Goal: Task Accomplishment & Management: Manage account settings

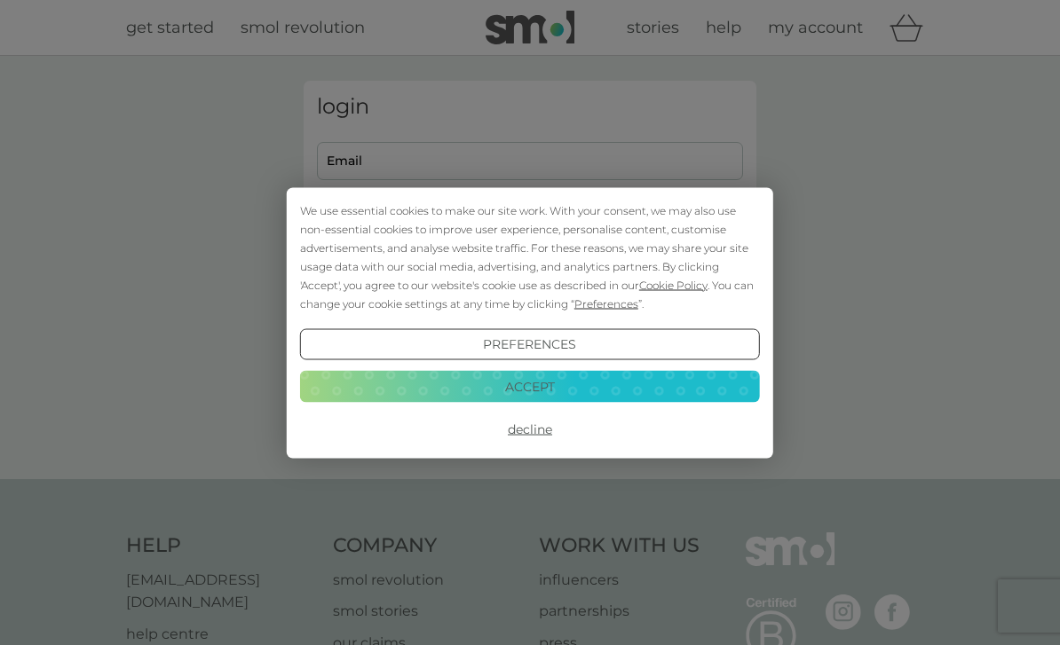
click at [574, 390] on button "Accept" at bounding box center [530, 387] width 460 height 32
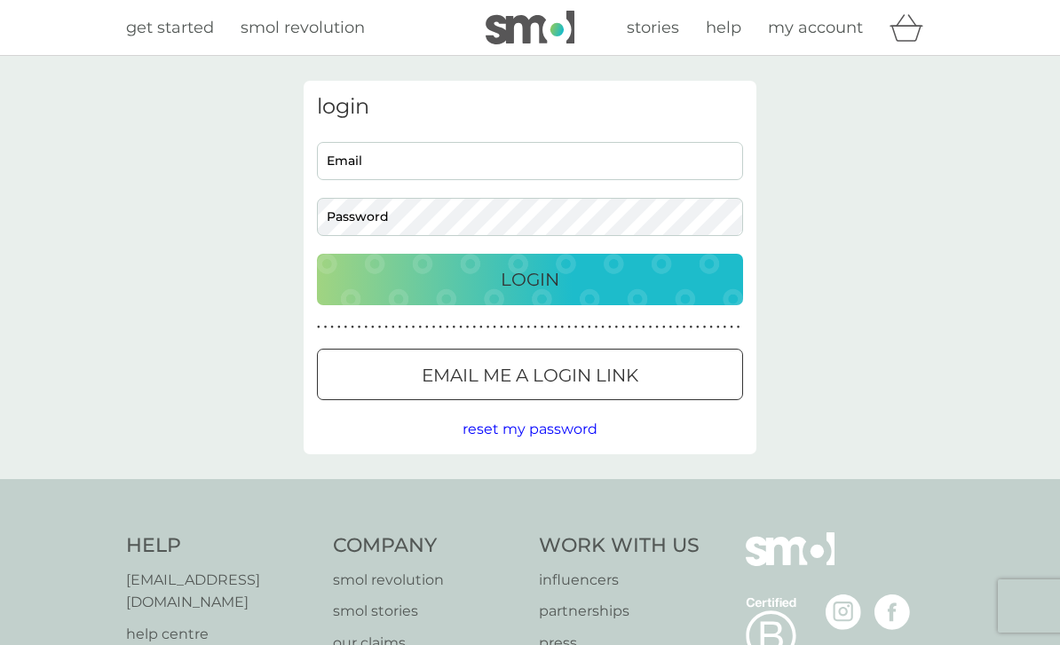
click at [528, 155] on input "Email" at bounding box center [530, 161] width 426 height 38
type input "[PERSON_NAME][EMAIL_ADDRESS][PERSON_NAME][PERSON_NAME][DOMAIN_NAME]"
click at [530, 279] on button "Login" at bounding box center [530, 279] width 426 height 51
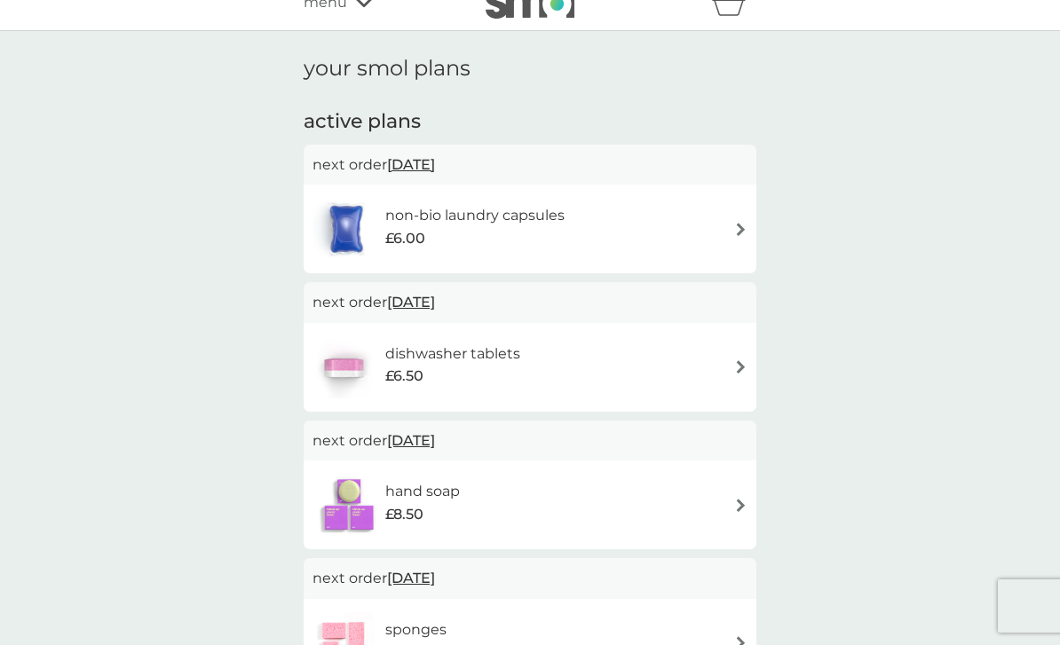
scroll to position [37, 0]
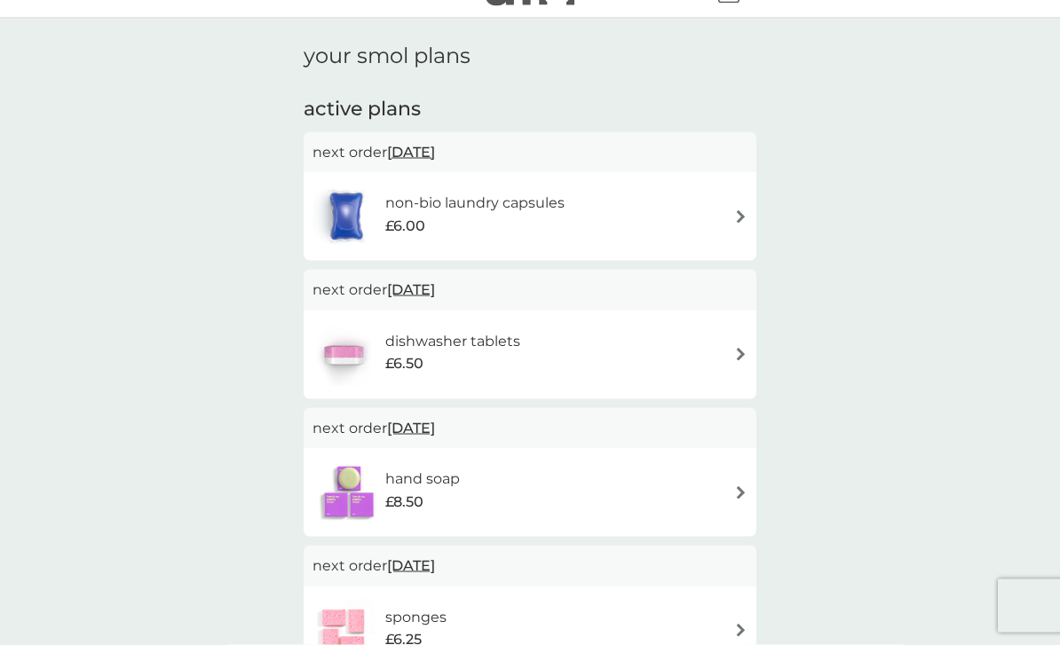
click at [745, 349] on img at bounding box center [740, 354] width 13 height 13
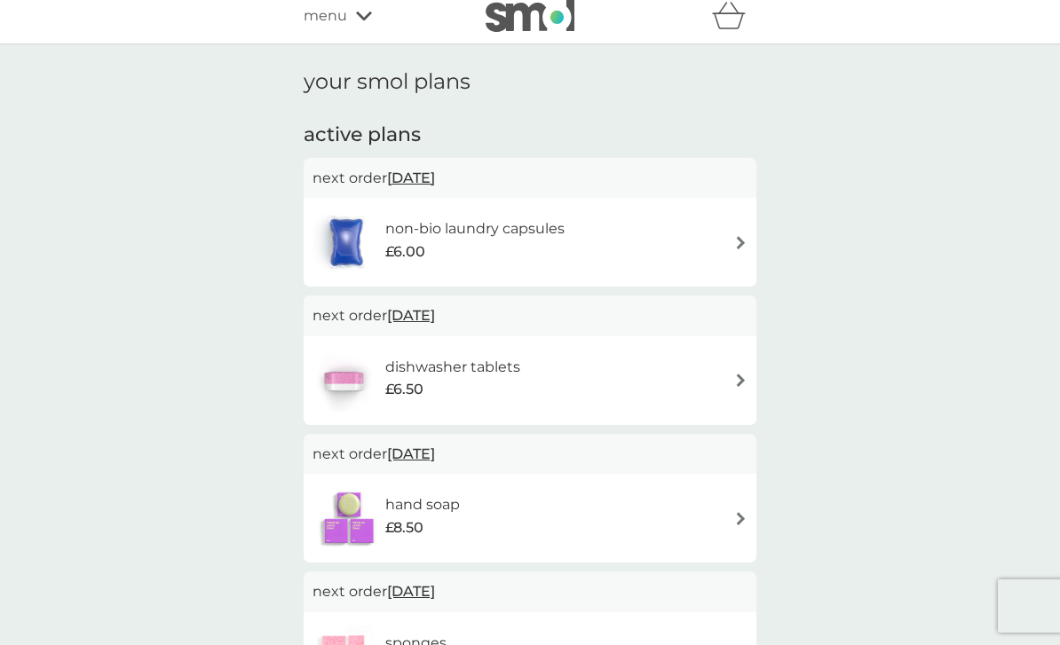
scroll to position [13, 0]
